Goal: Find contact information: Find contact information

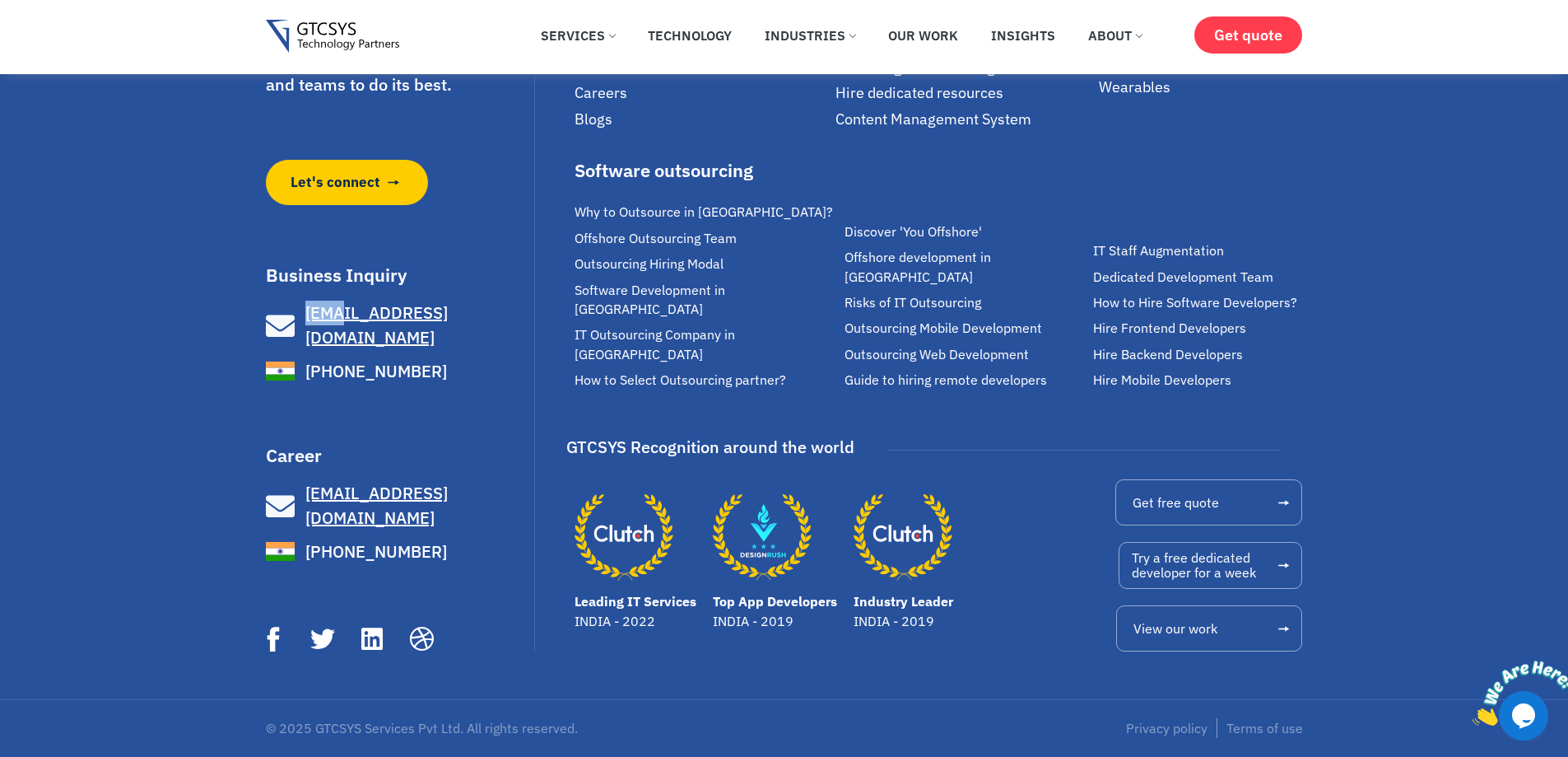
drag, startPoint x: 302, startPoint y: 333, endPoint x: 333, endPoint y: 358, distance: 39.8
click at [333, 358] on div "Business Inquiry [EMAIL_ADDRESS][DOMAIN_NAME] [PHONE_NUMBER] [EMAIL_ADDRESS][DO…" at bounding box center [398, 325] width 265 height 119
click at [400, 331] on div "Business Inquiry [EMAIL_ADDRESS][DOMAIN_NAME] [PHONE_NUMBER] [EMAIL_ADDRESS][DO…" at bounding box center [398, 325] width 265 height 119
drag, startPoint x: 300, startPoint y: 333, endPoint x: 434, endPoint y: 357, distance: 136.1
click at [434, 357] on div "Business Inquiry [EMAIL_ADDRESS][DOMAIN_NAME] [PHONE_NUMBER] [EMAIL_ADDRESS][DO…" at bounding box center [398, 325] width 265 height 119
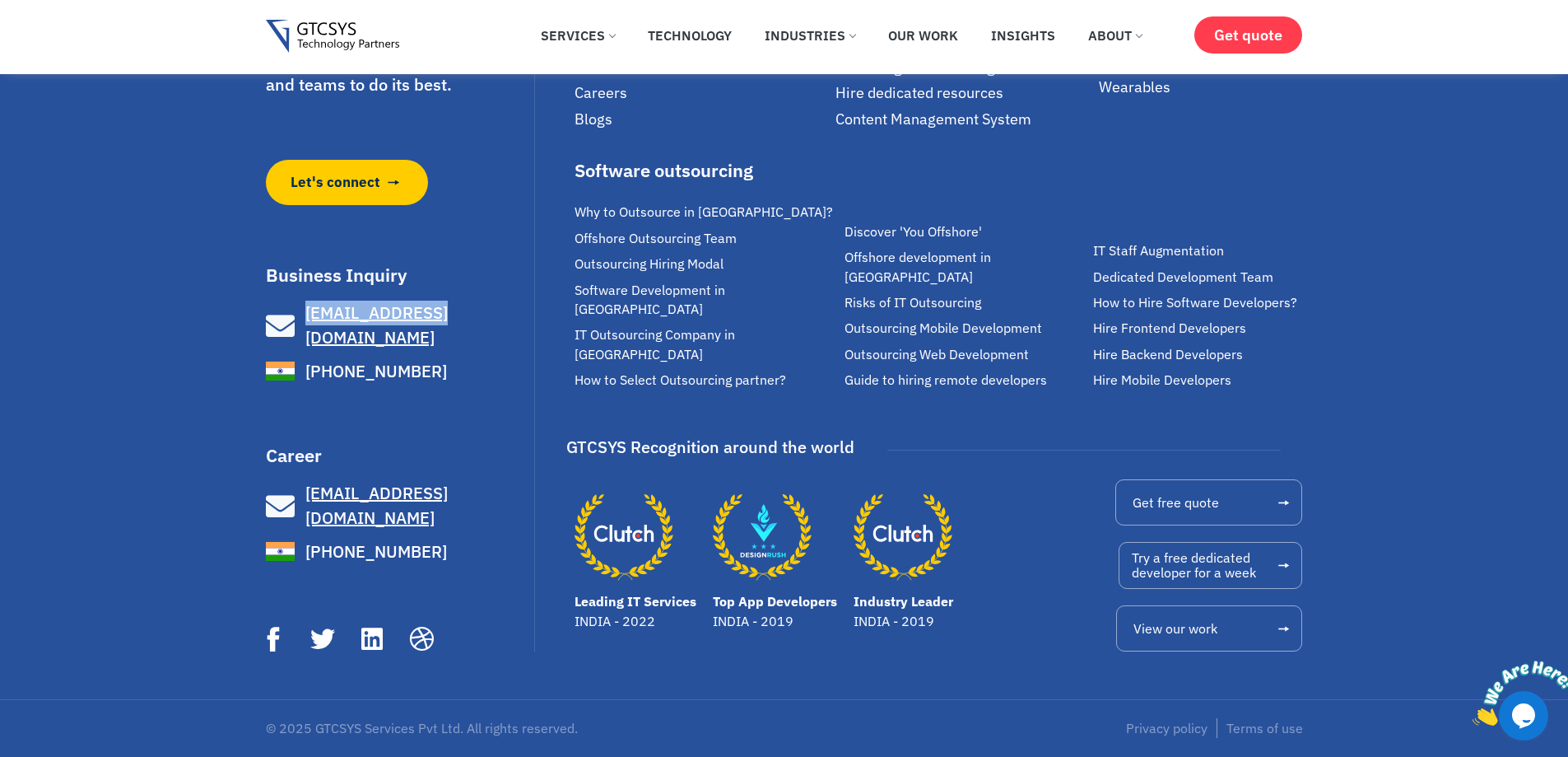
copy link "[EMAIL_ADDRESS][DOMAIN_NAME]"
click at [353, 446] on div "We make great software applications for your customers and teams to do its best…" at bounding box center [401, 291] width 270 height 721
drag, startPoint x: 342, startPoint y: 374, endPoint x: 446, endPoint y: 392, distance: 105.5
click at [446, 385] on ul "[EMAIL_ADDRESS][DOMAIN_NAME] [PHONE_NUMBER]" at bounding box center [398, 343] width 265 height 85
copy ul "@[DOMAIN_NAME] [PHONE_NUMBER]"
